Goal: Find specific page/section: Find specific page/section

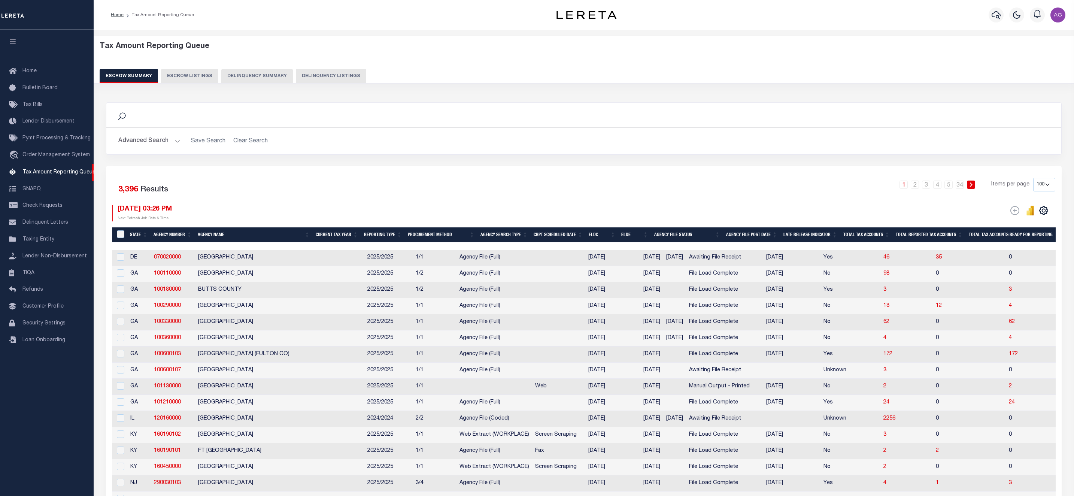
select select "100"
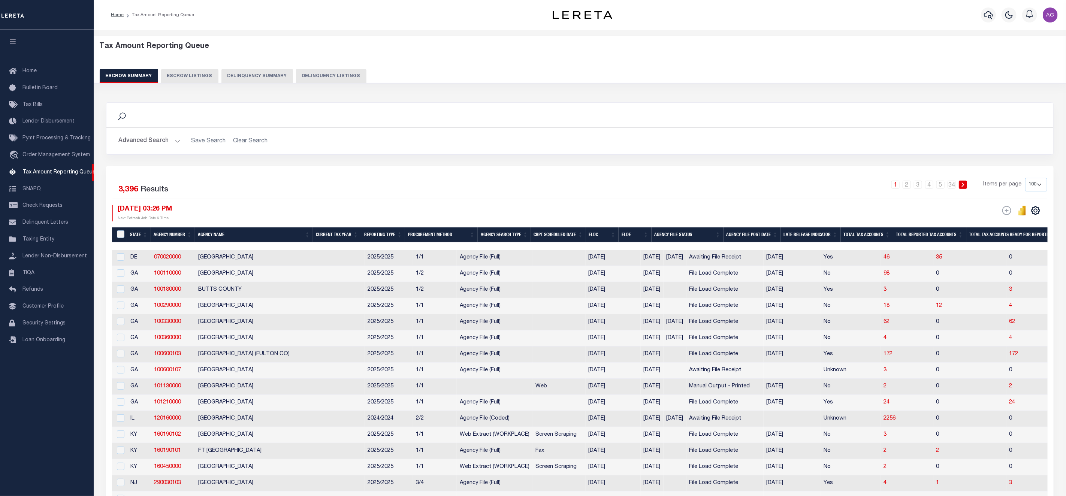
click at [252, 75] on button "Delinquency Summary" at bounding box center [257, 76] width 72 height 14
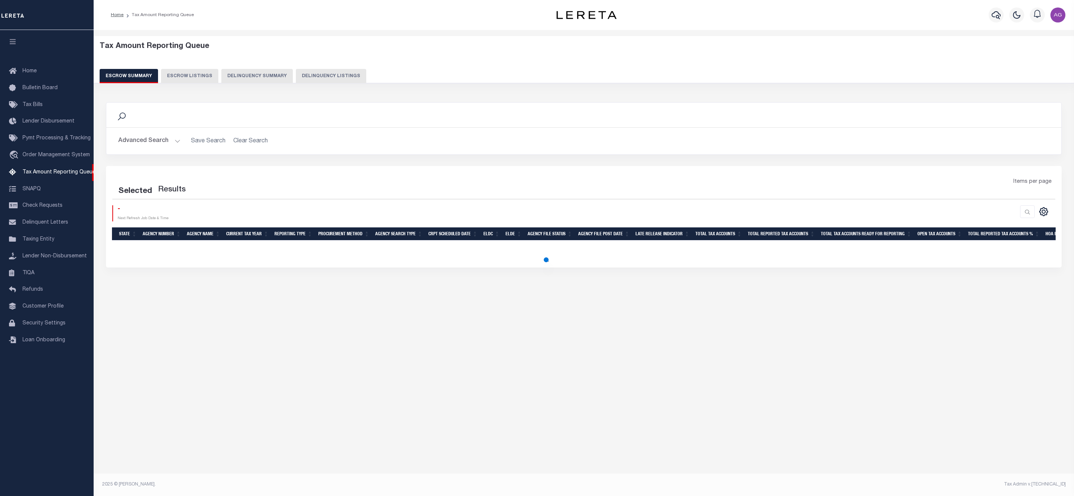
select select "100"
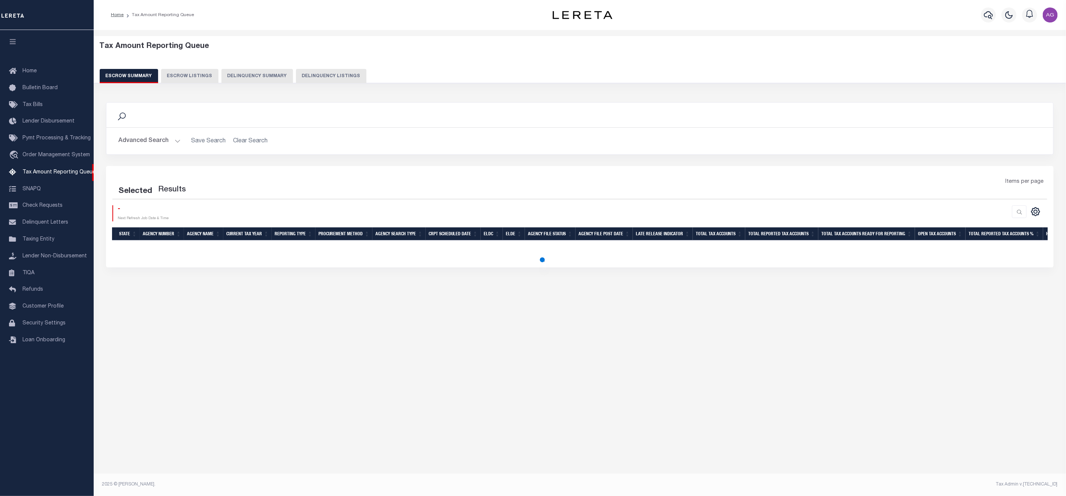
select select "100"
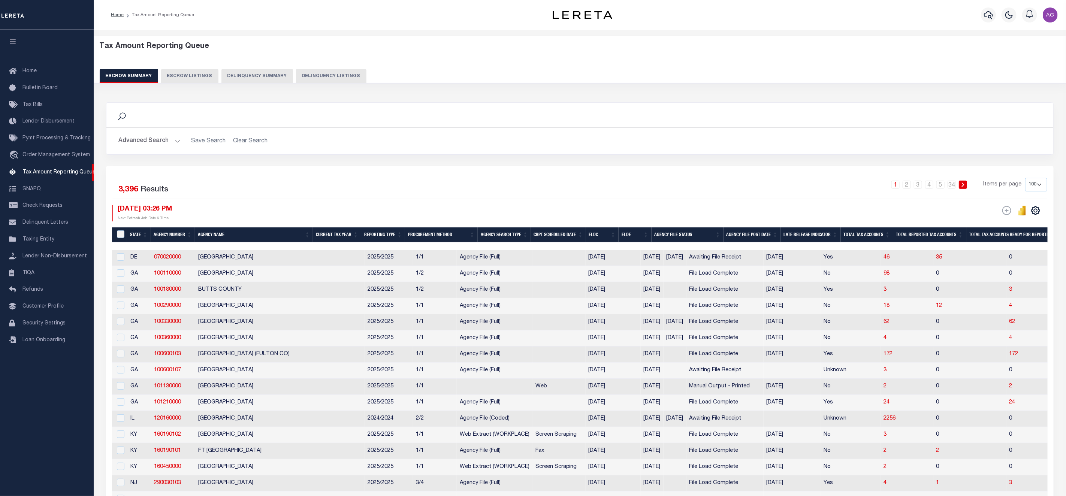
click at [247, 73] on button "Delinquency Summary" at bounding box center [257, 76] width 72 height 14
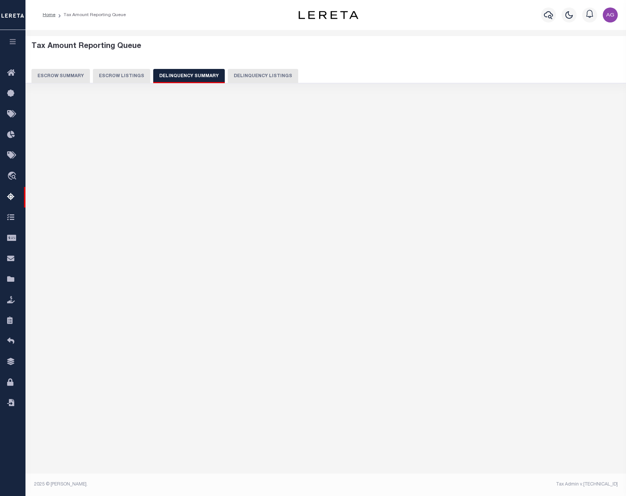
click at [249, 73] on button "Delinquency Listings" at bounding box center [263, 76] width 70 height 14
click at [170, 72] on button "Delinquency Summary" at bounding box center [189, 76] width 72 height 14
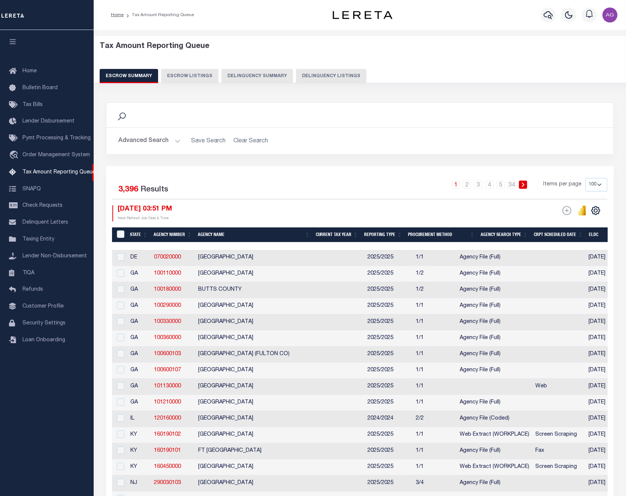
click at [240, 76] on button "Delinquency Summary" at bounding box center [257, 76] width 72 height 14
